Goal: Task Accomplishment & Management: Manage account settings

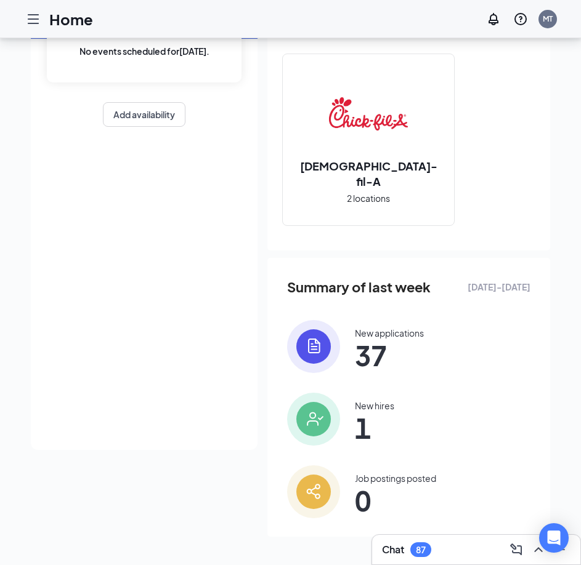
scroll to position [121, 0]
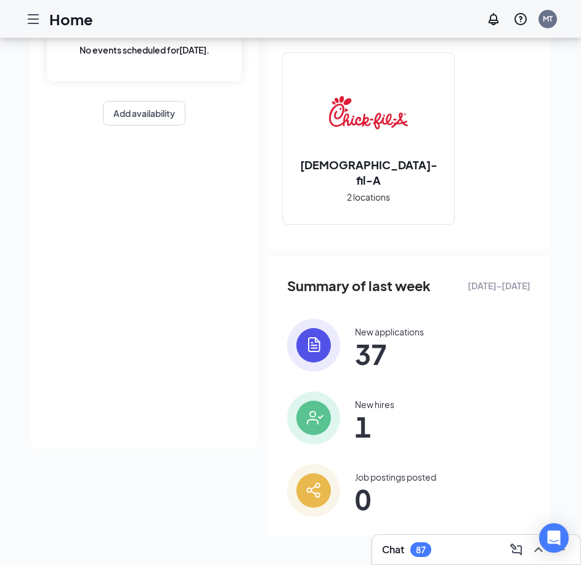
click at [370, 416] on span "1" at bounding box center [374, 427] width 39 height 22
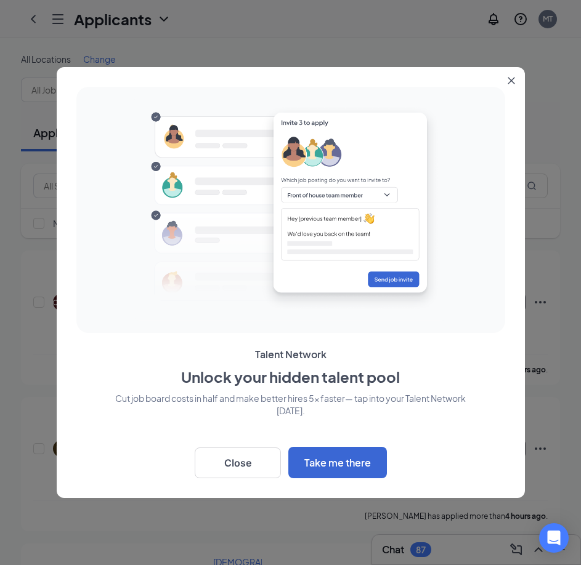
click at [513, 79] on icon "Close" at bounding box center [510, 81] width 7 height 7
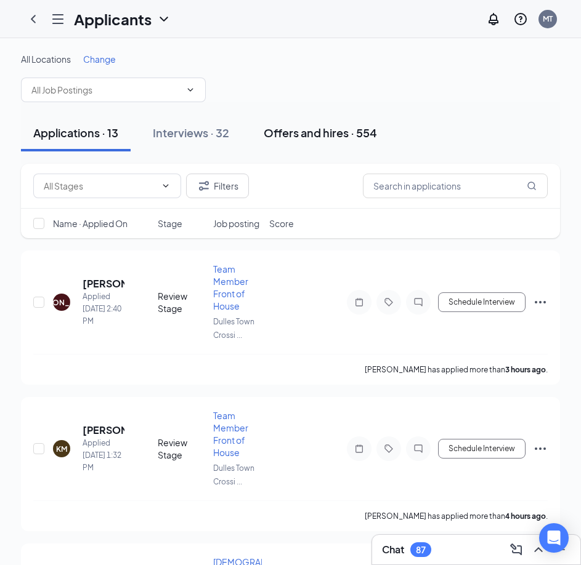
click at [304, 140] on div "Offers and hires · 554" at bounding box center [319, 132] width 113 height 15
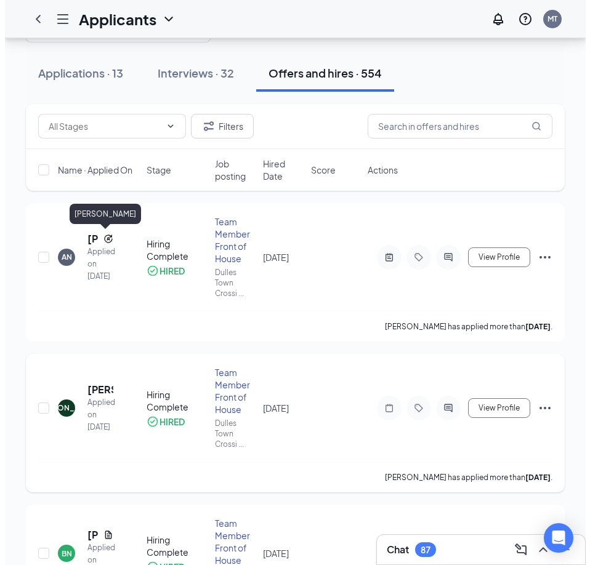
scroll to position [62, 0]
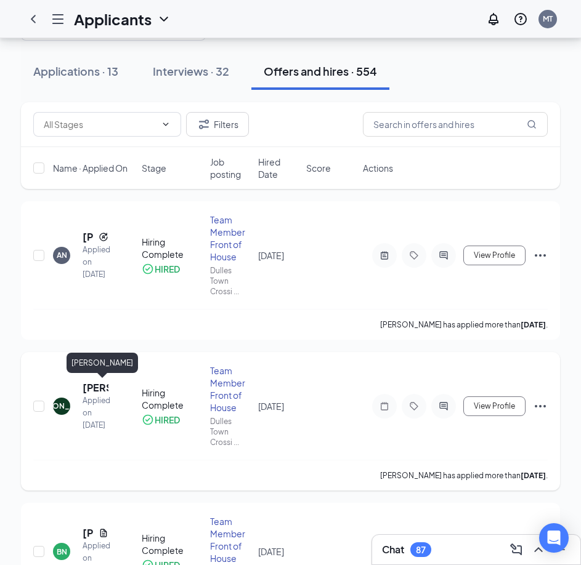
click at [92, 388] on h5 "[PERSON_NAME]" at bounding box center [95, 388] width 26 height 14
